Goal: Information Seeking & Learning: Learn about a topic

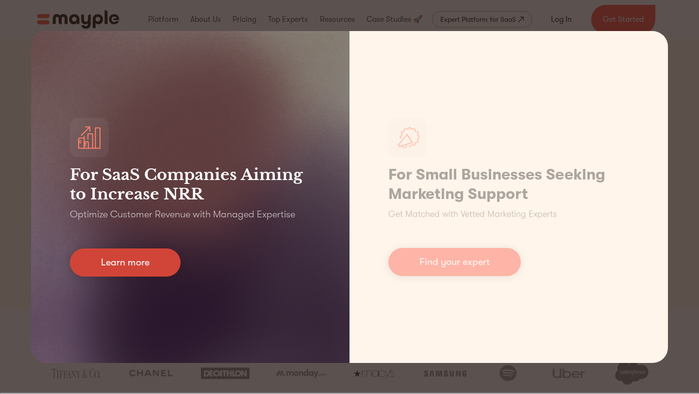
click at [144, 251] on link "Learn more" at bounding box center [125, 263] width 111 height 28
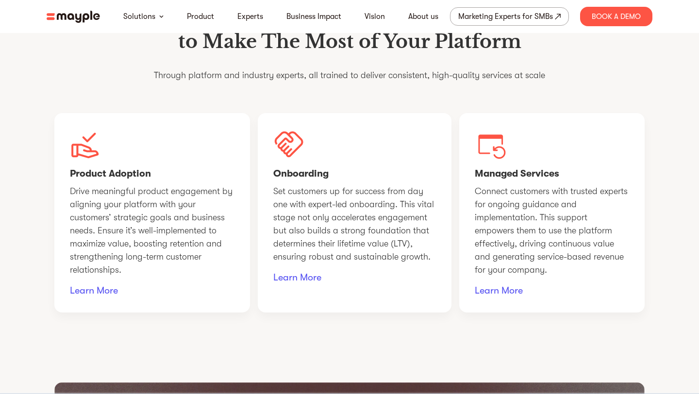
scroll to position [484, 0]
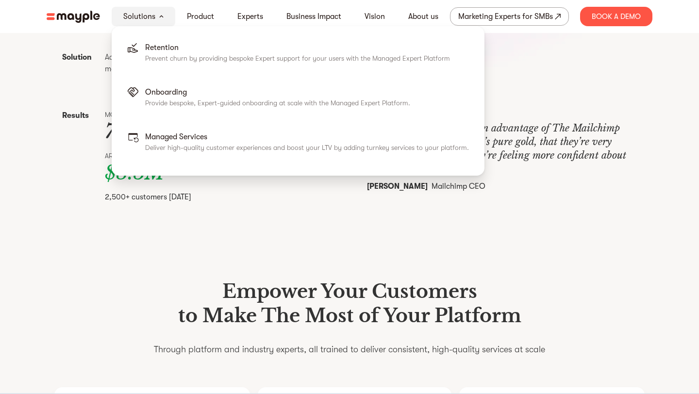
click at [150, 16] on link "Solutions" at bounding box center [139, 17] width 32 height 12
